Goal: Browse casually

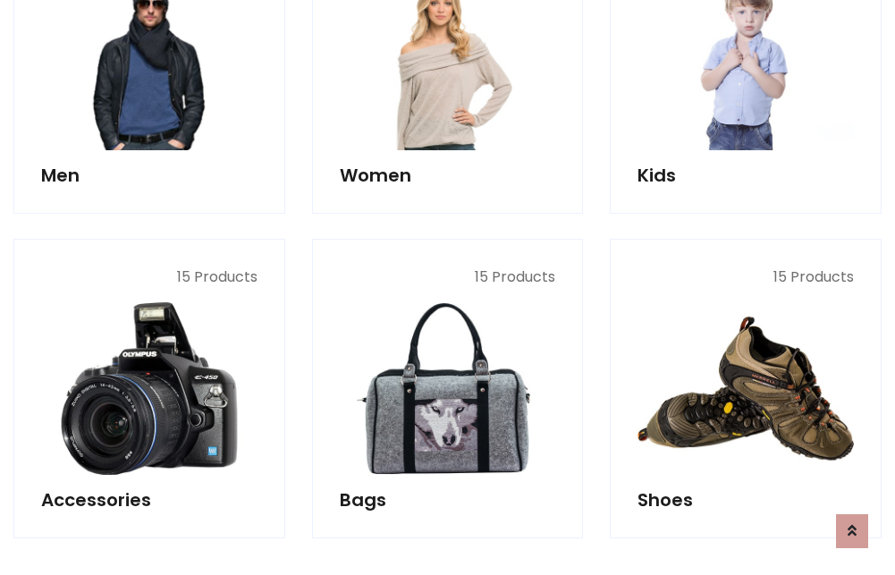
scroll to position [598, 0]
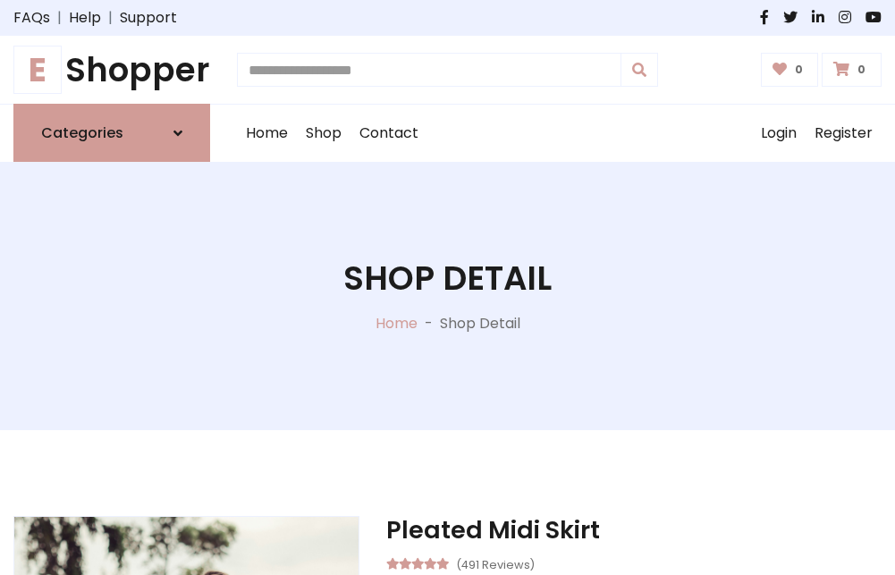
click at [112, 70] on h1 "E Shopper" at bounding box center [111, 69] width 197 height 39
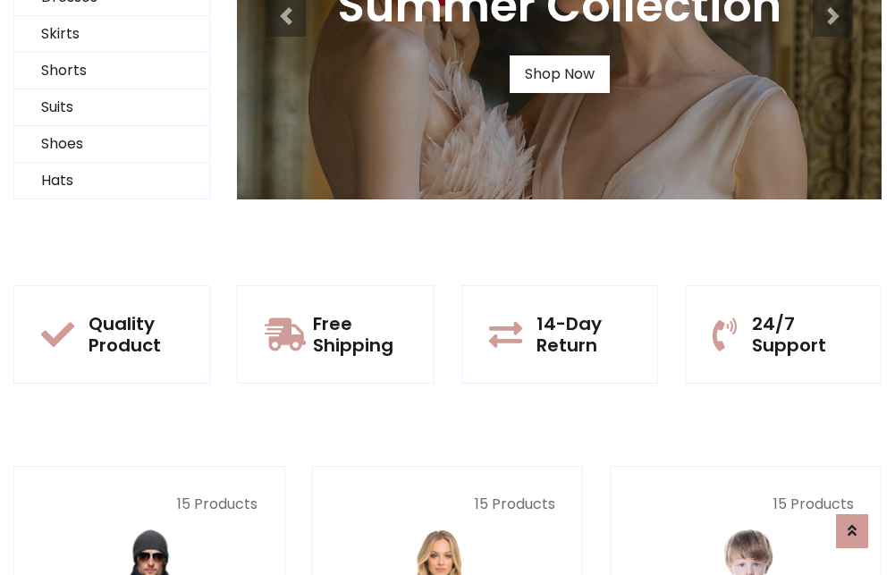
scroll to position [173, 0]
